Goal: Book appointment/travel/reservation

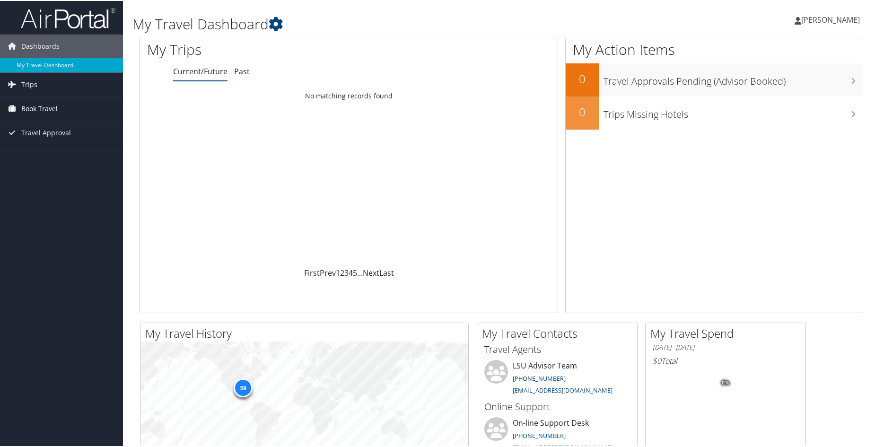
click at [40, 107] on span "Book Travel" at bounding box center [39, 108] width 36 height 24
click at [51, 139] on link "Book/Manage Online Trips" at bounding box center [61, 141] width 123 height 14
